Goal: Navigation & Orientation: Go to known website

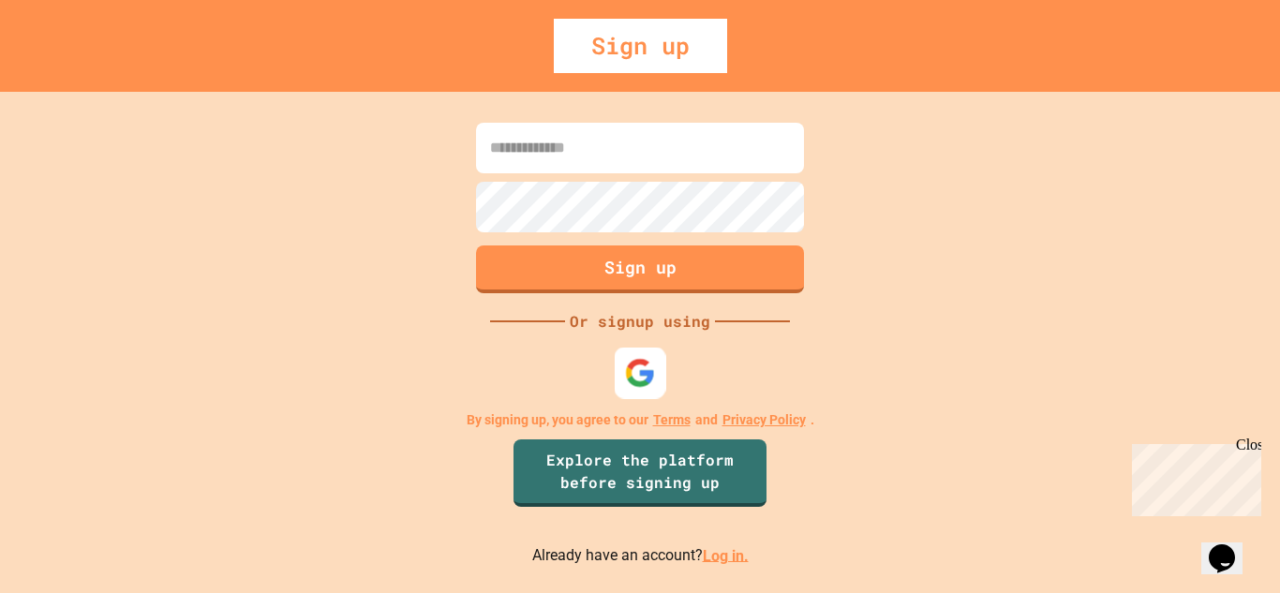
click at [635, 360] on img at bounding box center [640, 372] width 31 height 31
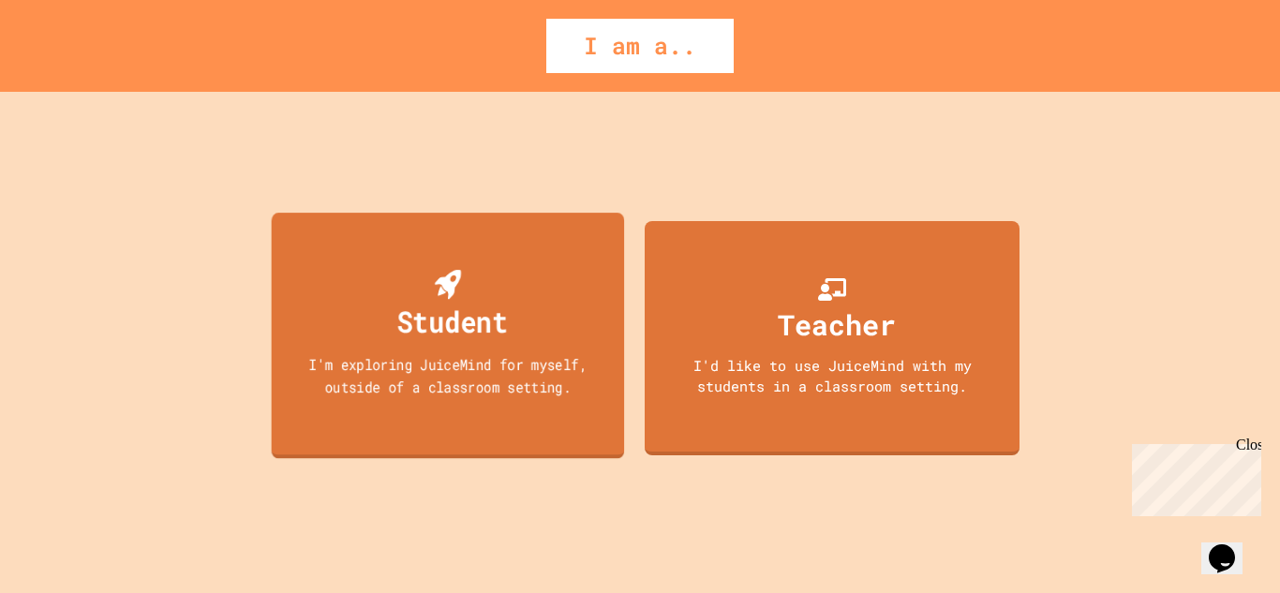
click at [486, 274] on div "Student" at bounding box center [448, 307] width 120 height 74
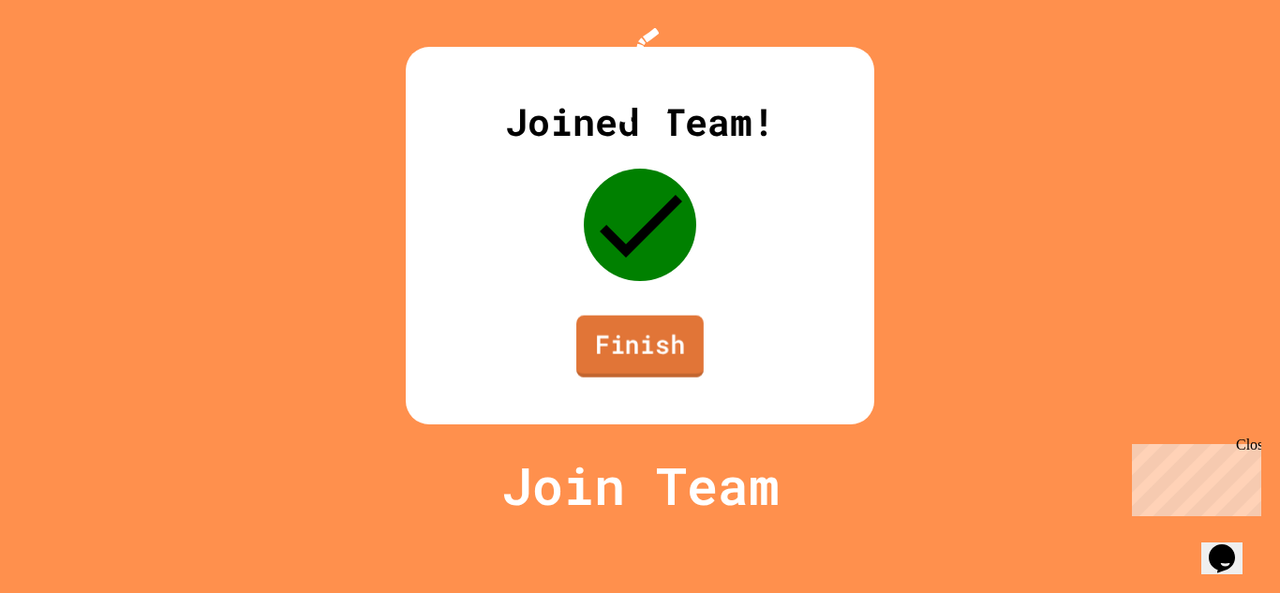
click at [639, 378] on link "Finish" at bounding box center [639, 347] width 127 height 62
